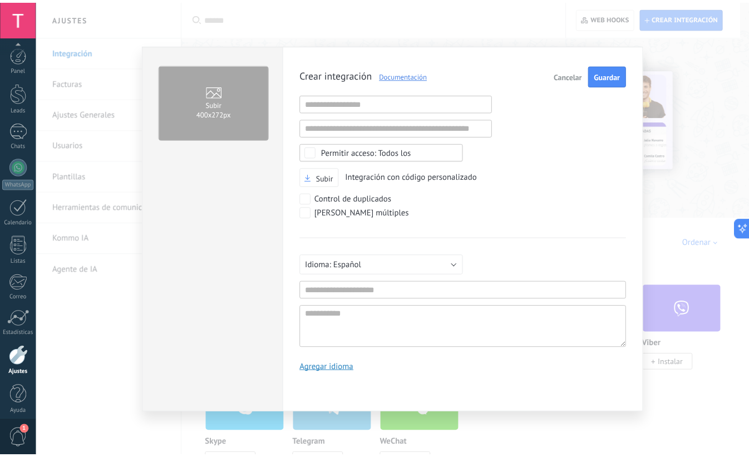
scroll to position [11, 0]
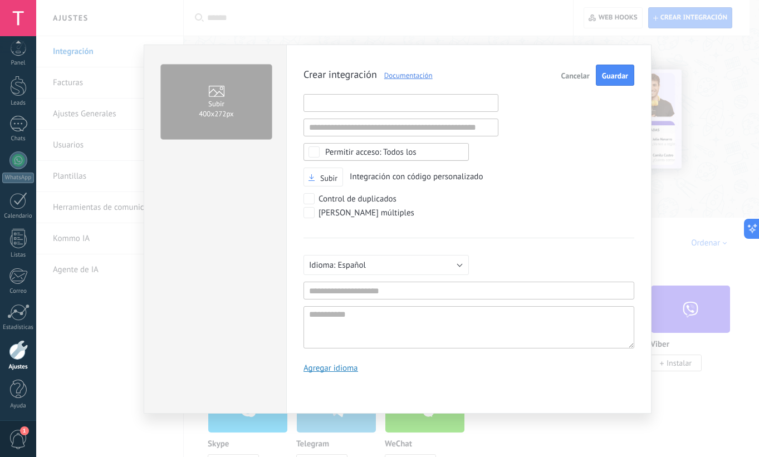
click at [378, 105] on input "text" at bounding box center [400, 103] width 195 height 18
click at [561, 75] on button "Cancelar" at bounding box center [575, 75] width 37 height 21
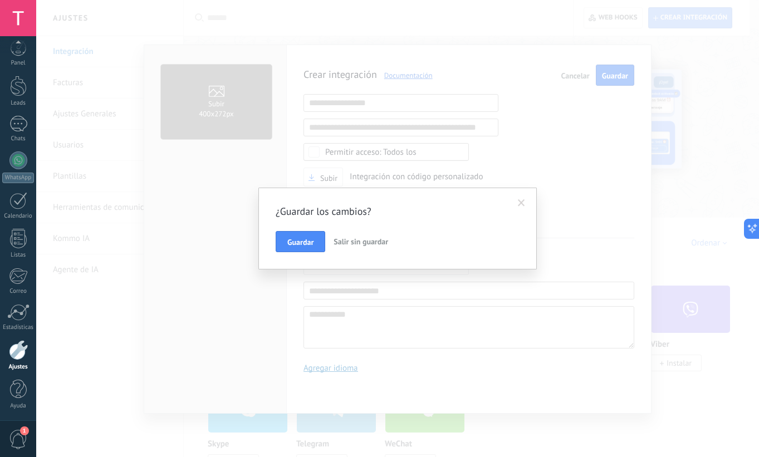
click at [523, 207] on span at bounding box center [521, 203] width 7 height 8
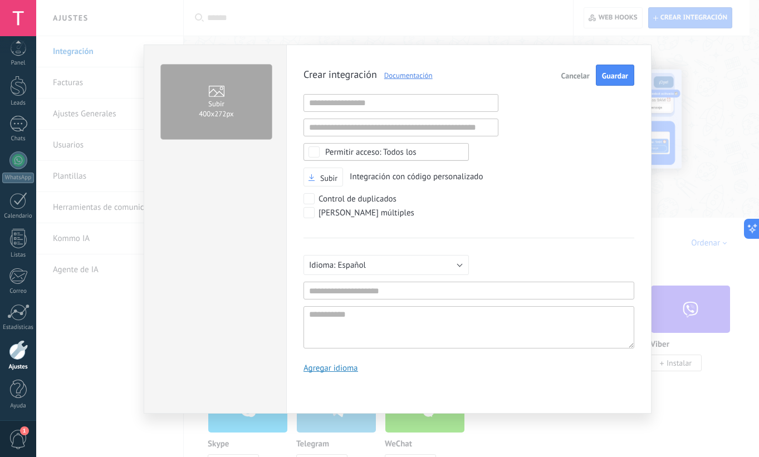
click at [581, 74] on span "Cancelar" at bounding box center [575, 76] width 28 height 8
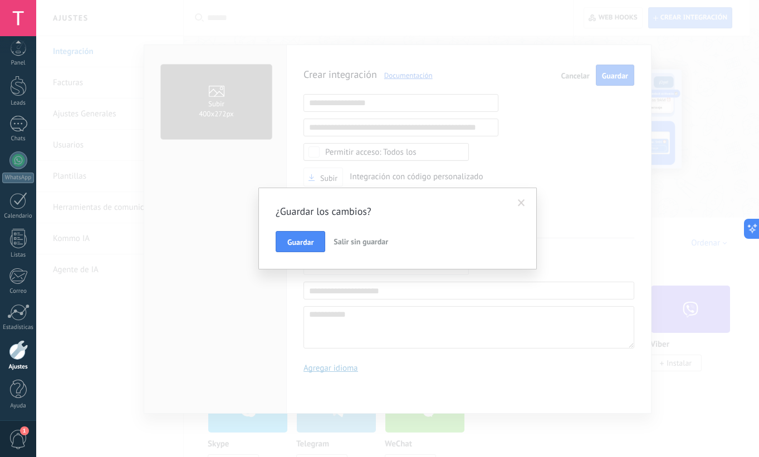
click at [526, 208] on span at bounding box center [521, 203] width 18 height 19
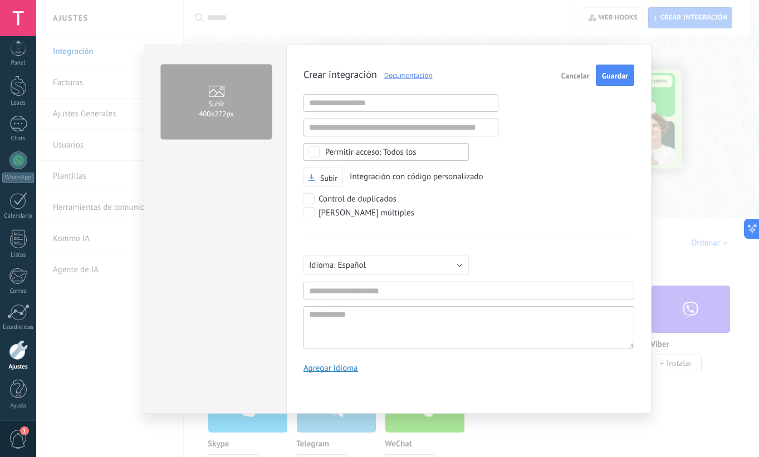
click at [570, 77] on span "Cancelar" at bounding box center [575, 76] width 28 height 8
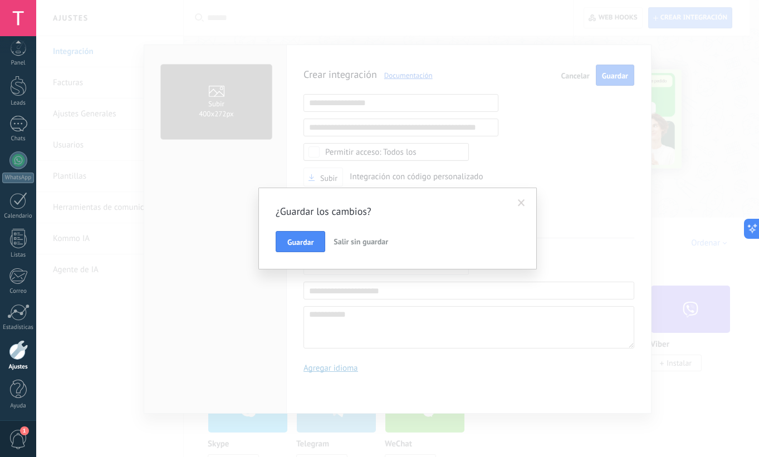
click at [526, 204] on span at bounding box center [521, 203] width 18 height 19
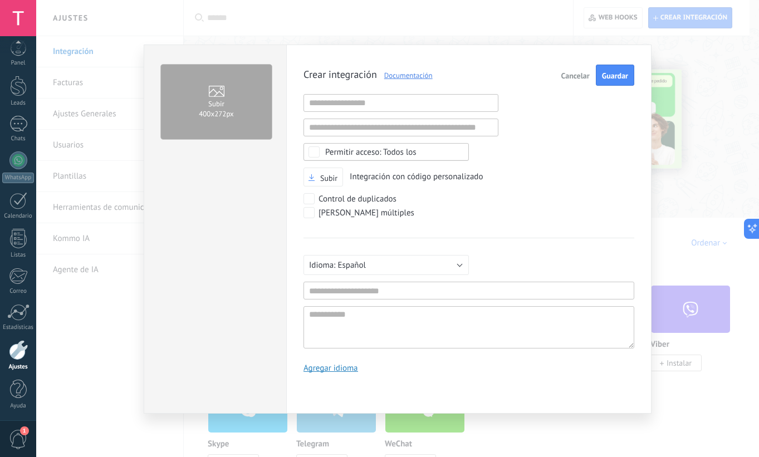
click at [580, 75] on span "Cancelar" at bounding box center [575, 76] width 28 height 8
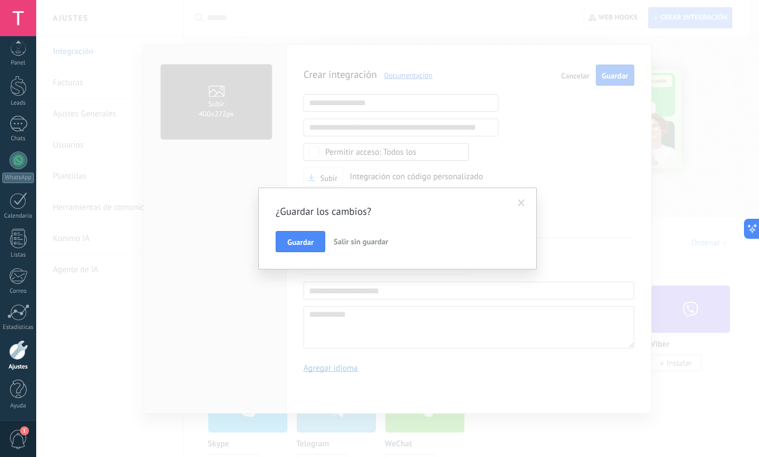
click at [517, 204] on span at bounding box center [521, 203] width 18 height 19
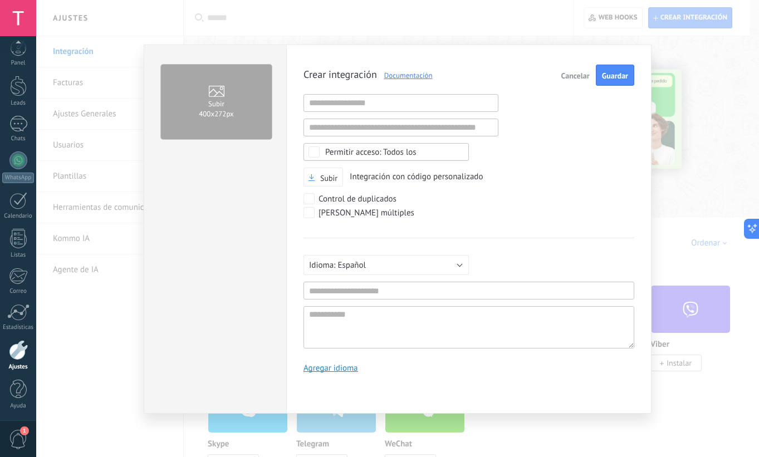
click at [567, 70] on button "Cancelar" at bounding box center [575, 75] width 37 height 21
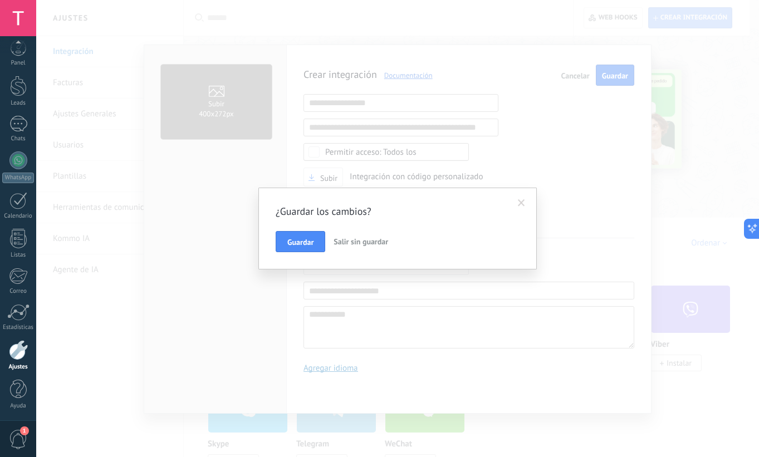
click at [345, 240] on span "Salir sin guardar" at bounding box center [361, 242] width 55 height 10
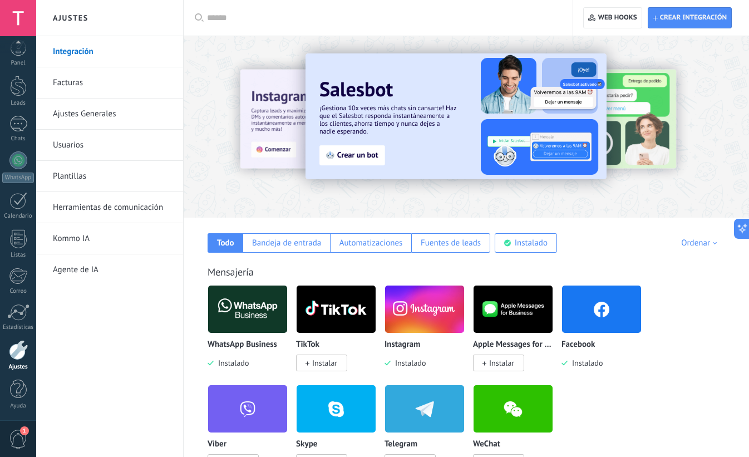
click at [106, 117] on link "Ajustes Generales" at bounding box center [112, 114] width 119 height 31
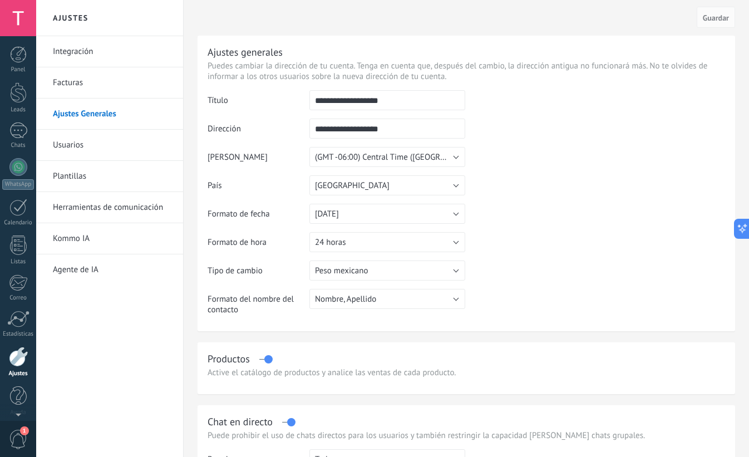
click at [21, 348] on div at bounding box center [18, 357] width 19 height 20
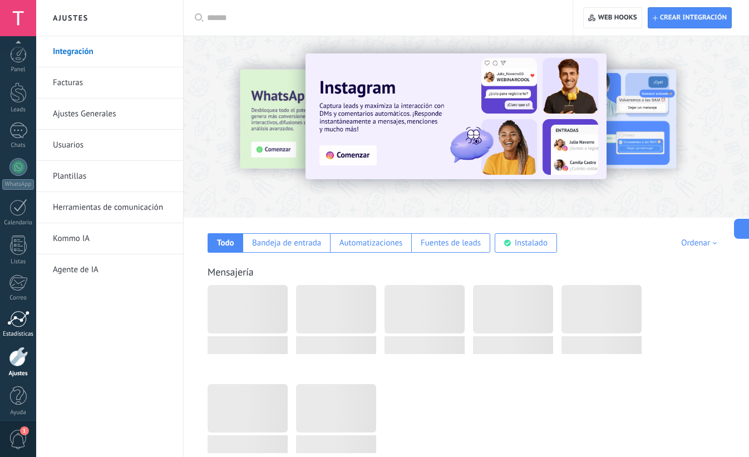
scroll to position [7, 0]
